Goal: Task Accomplishment & Management: Complete application form

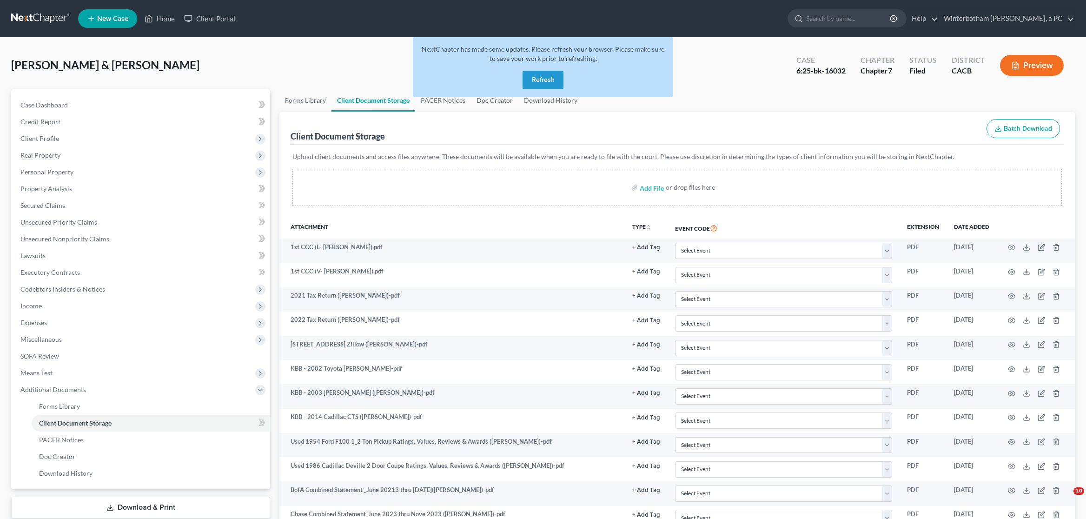
select select "30"
click at [844, 17] on input "search" at bounding box center [848, 18] width 85 height 17
type input "[PERSON_NAME]"
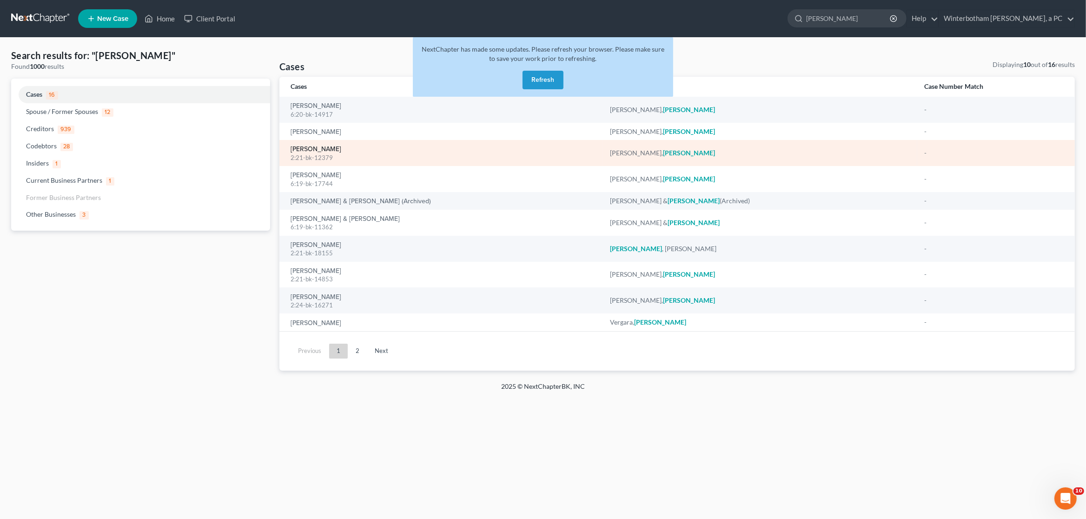
click at [316, 151] on link "[PERSON_NAME]" at bounding box center [316, 149] width 51 height 7
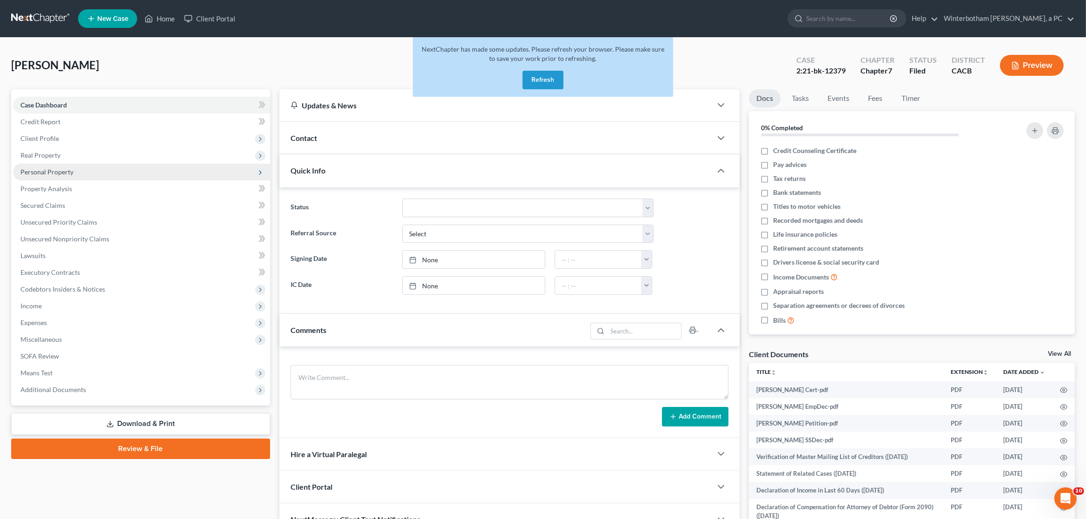
click at [61, 175] on span "Personal Property" at bounding box center [46, 172] width 53 height 8
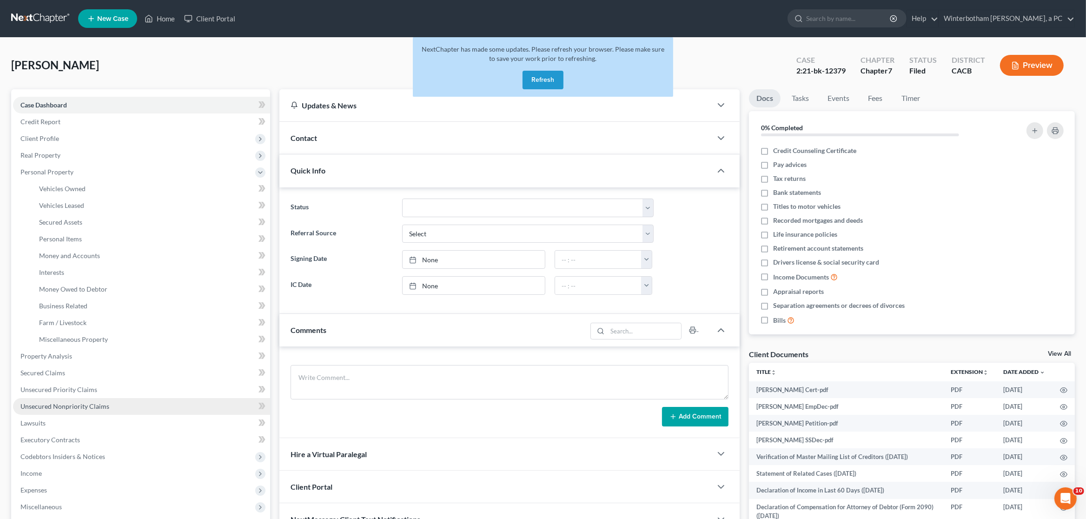
click at [83, 404] on span "Unsecured Nonpriority Claims" at bounding box center [64, 406] width 89 height 8
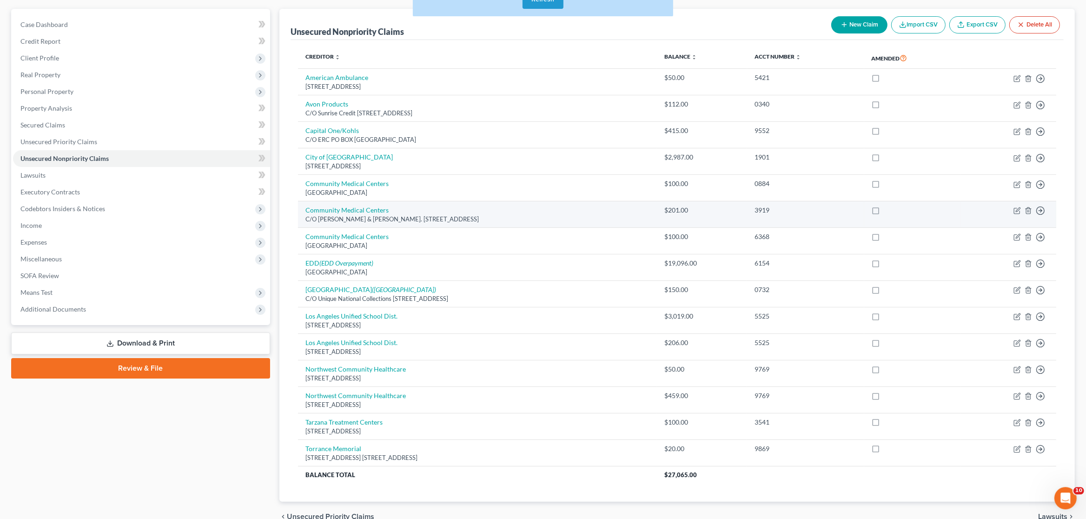
scroll to position [98, 0]
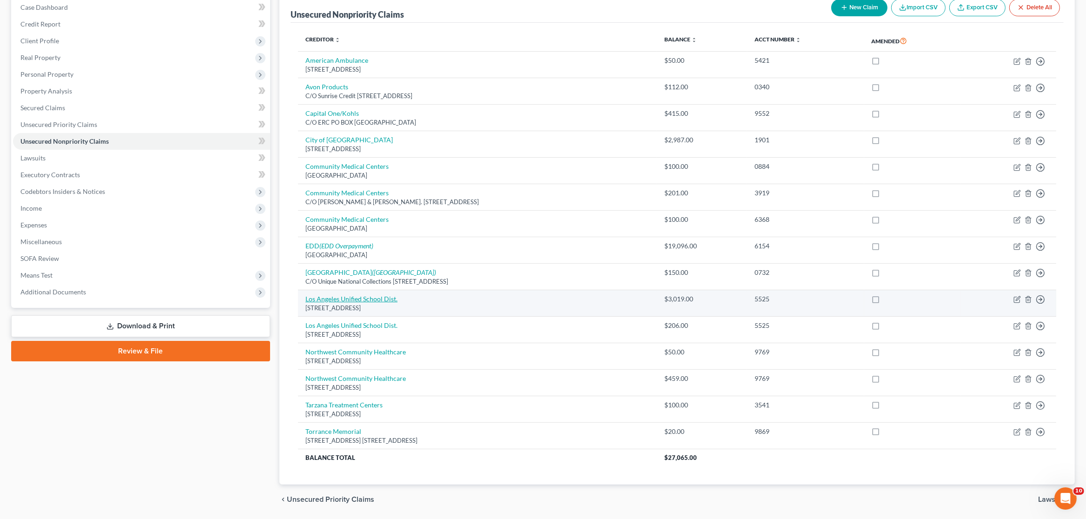
click at [364, 299] on link "Los Angeles Unified School Dist." at bounding box center [352, 299] width 92 height 8
select select "4"
select select "14"
select select "0"
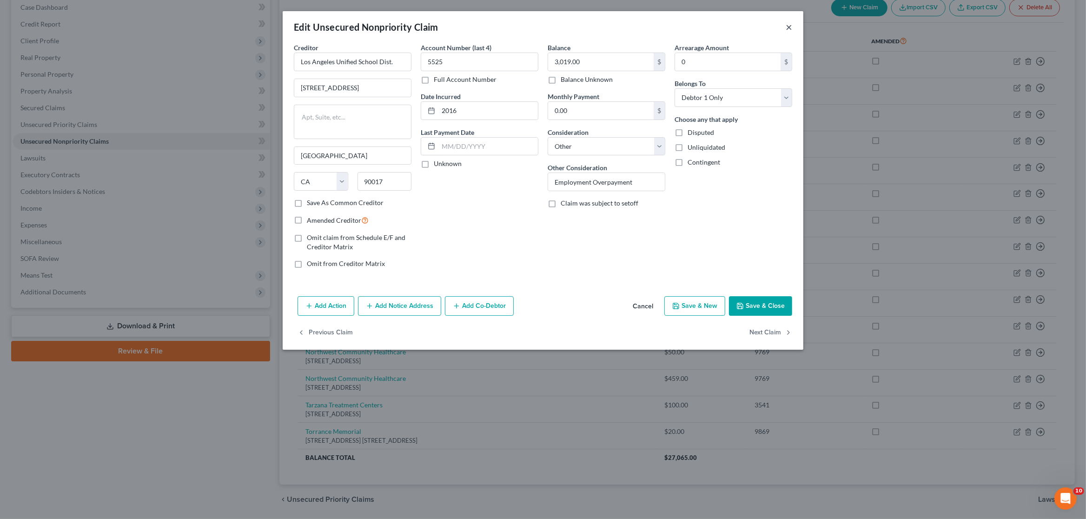
click at [790, 29] on button "×" at bounding box center [789, 26] width 7 height 11
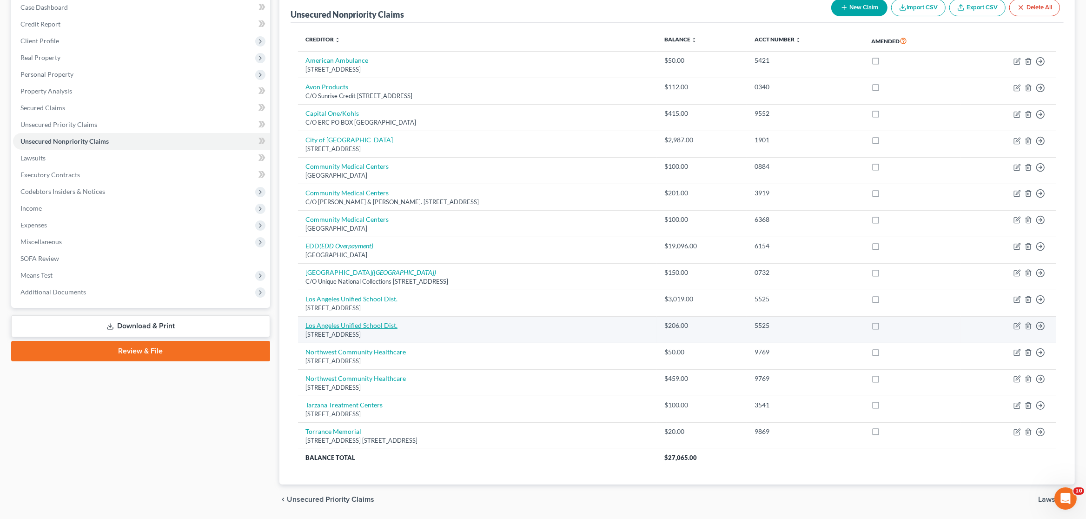
click at [370, 329] on link "Los Angeles Unified School Dist." at bounding box center [352, 325] width 92 height 8
select select "4"
select select "14"
select select "0"
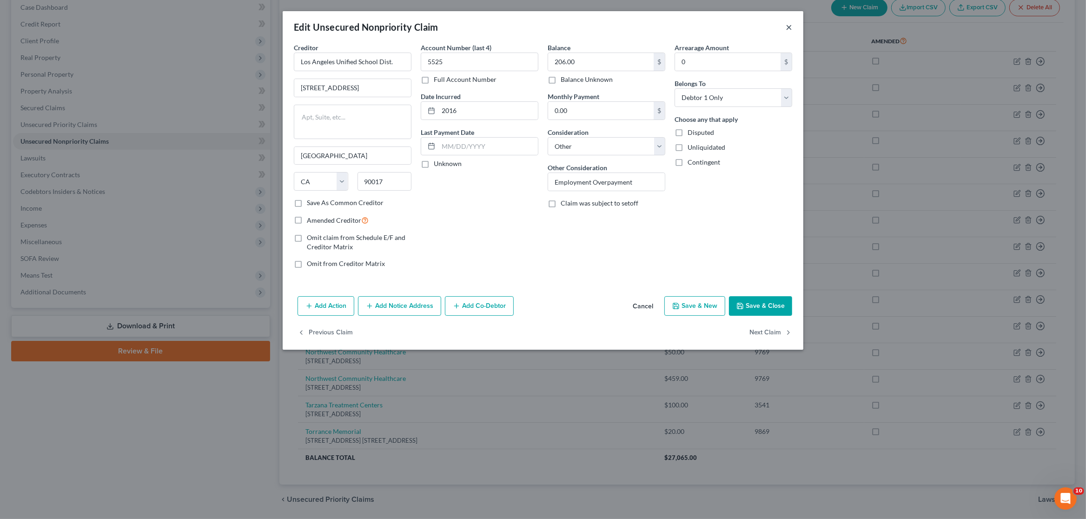
click at [788, 29] on button "×" at bounding box center [789, 26] width 7 height 11
